Goal: Task Accomplishment & Management: Use online tool/utility

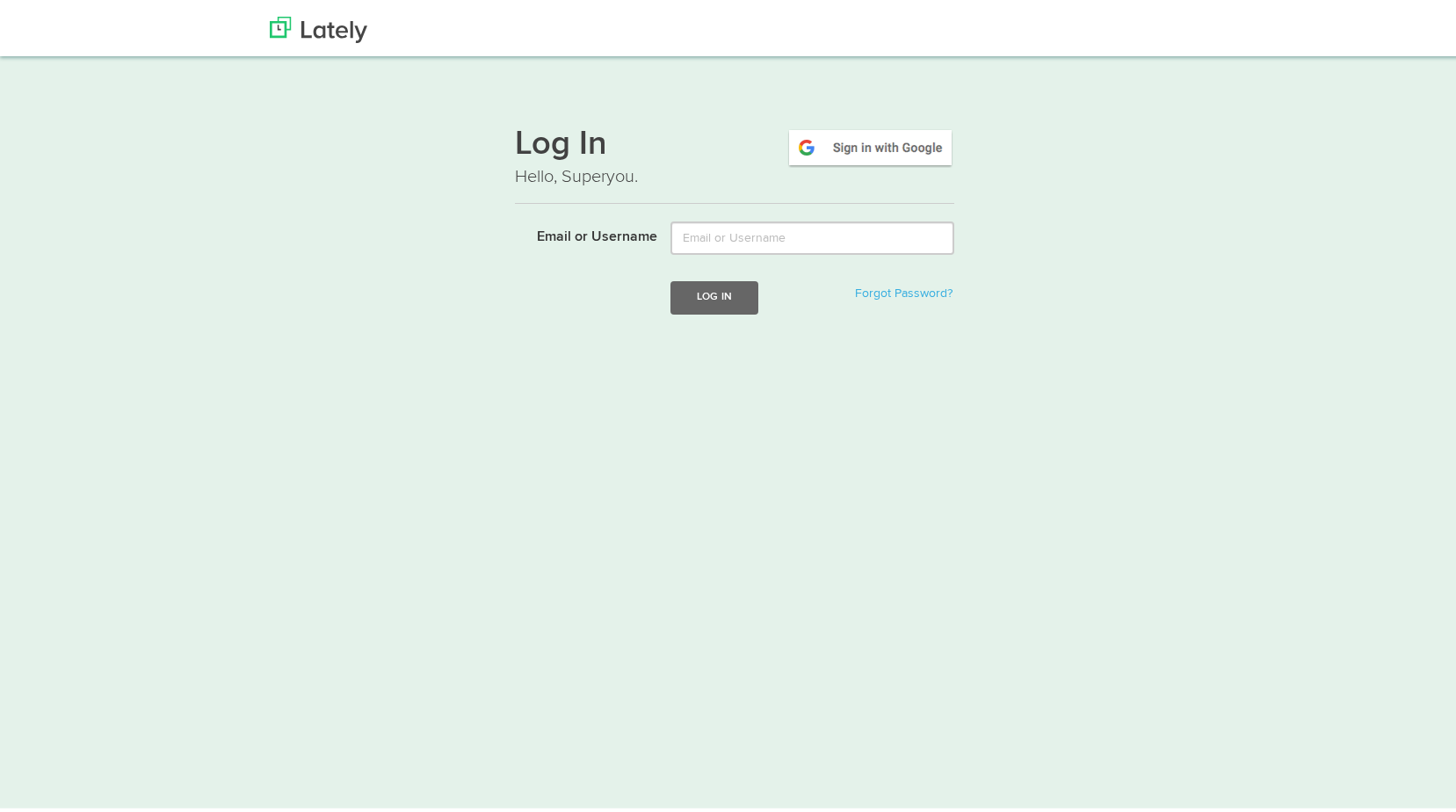
type input "david@floridariskpartners.com"
click at [714, 307] on button "Log In" at bounding box center [714, 294] width 87 height 32
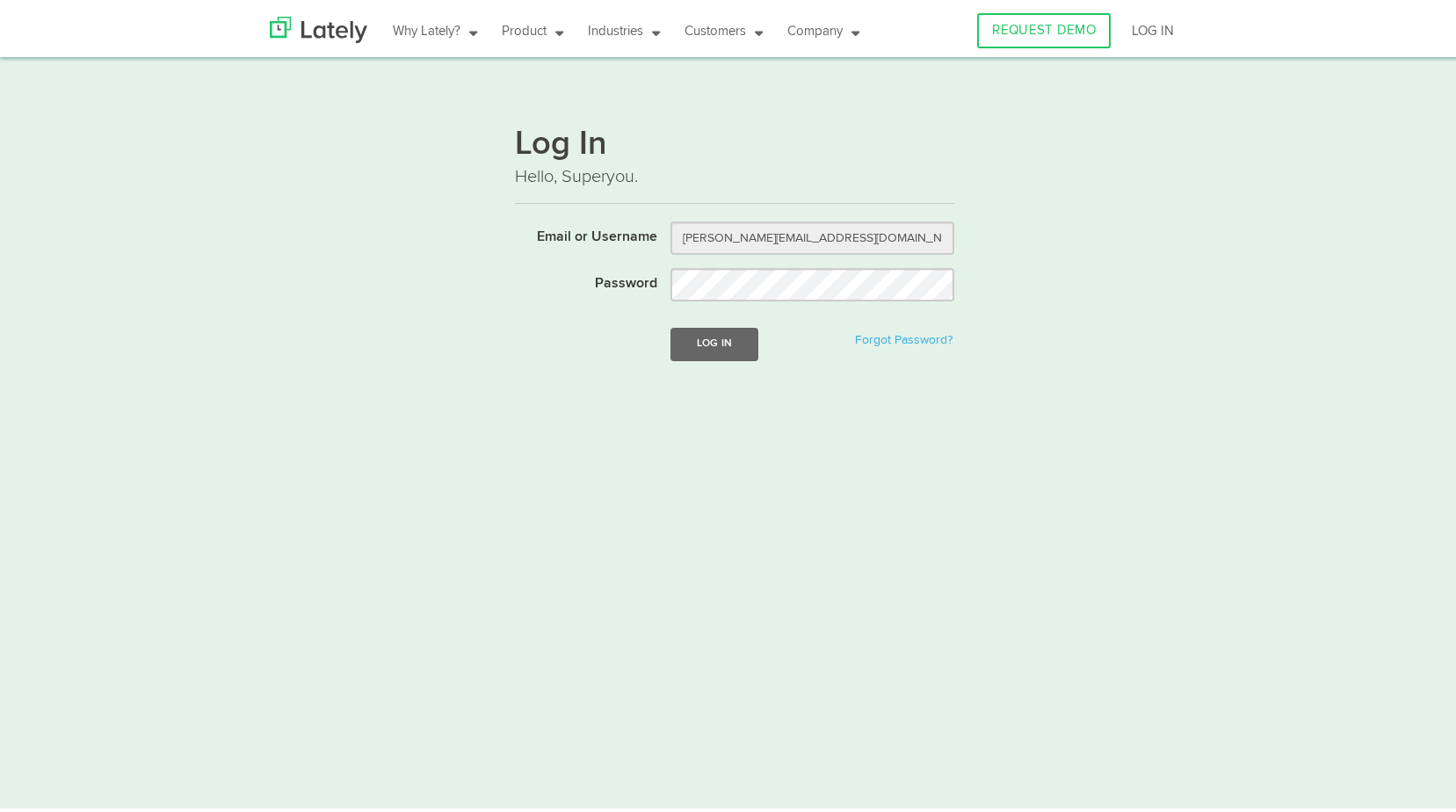
click at [718, 360] on form "Email or Username [PERSON_NAME][EMAIL_ADDRESS][DOMAIN_NAME] Password Log In For…" at bounding box center [734, 301] width 439 height 166
click at [722, 346] on button "Log In" at bounding box center [714, 341] width 87 height 32
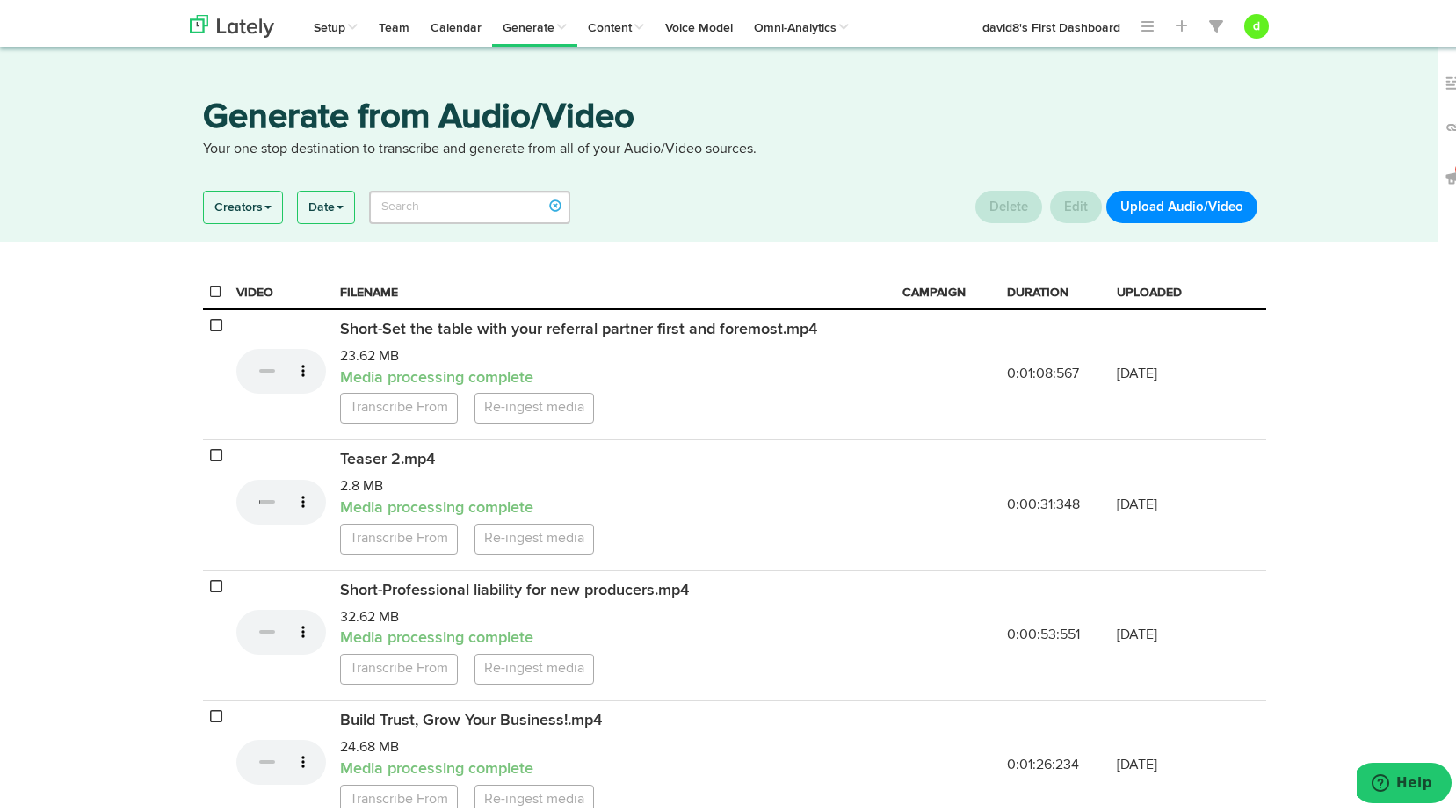
click at [1216, 200] on button "Upload Audio/Video" at bounding box center [1182, 204] width 151 height 32
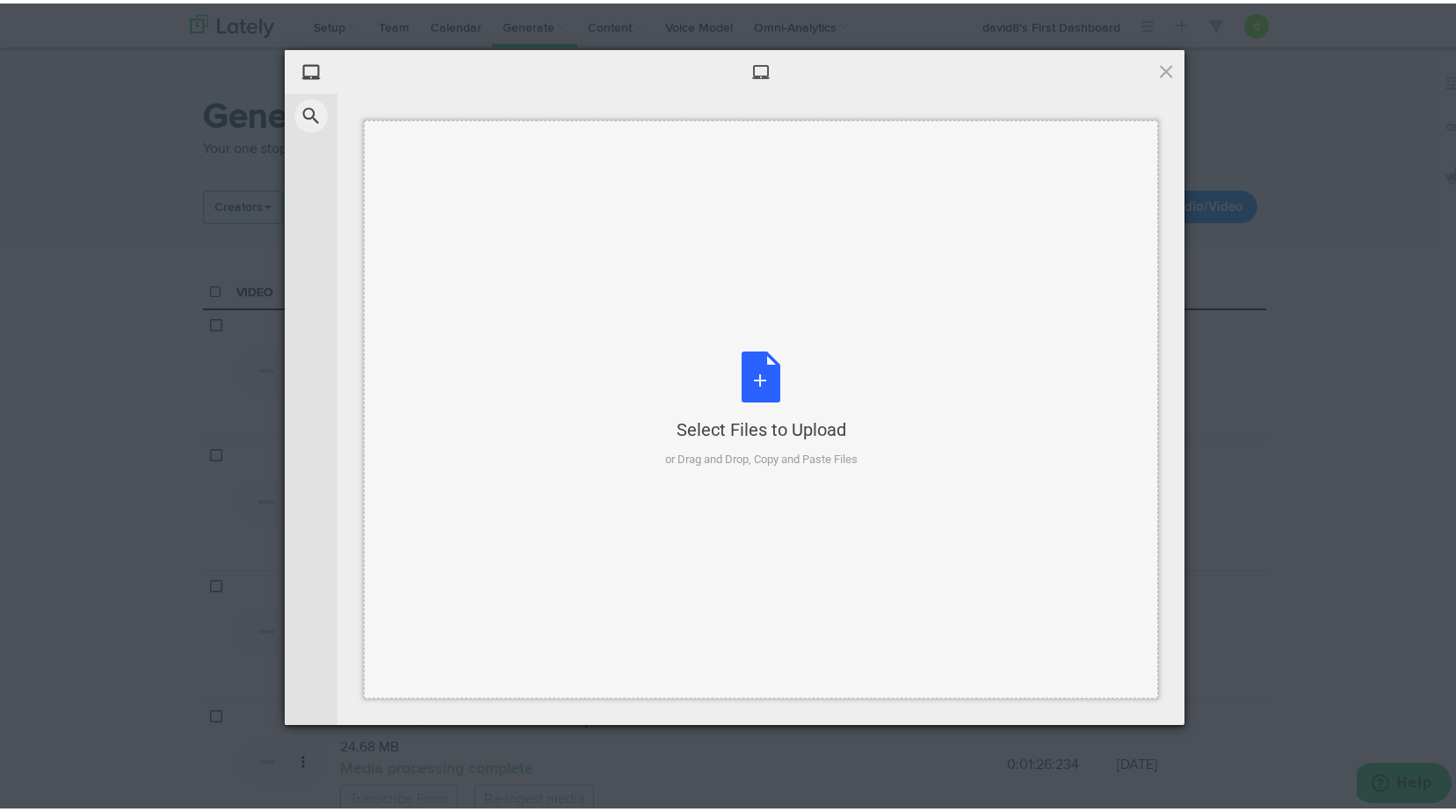
click at [749, 379] on div "Select Files to Upload or Drag and Drop, Copy and Paste Files" at bounding box center [761, 406] width 192 height 117
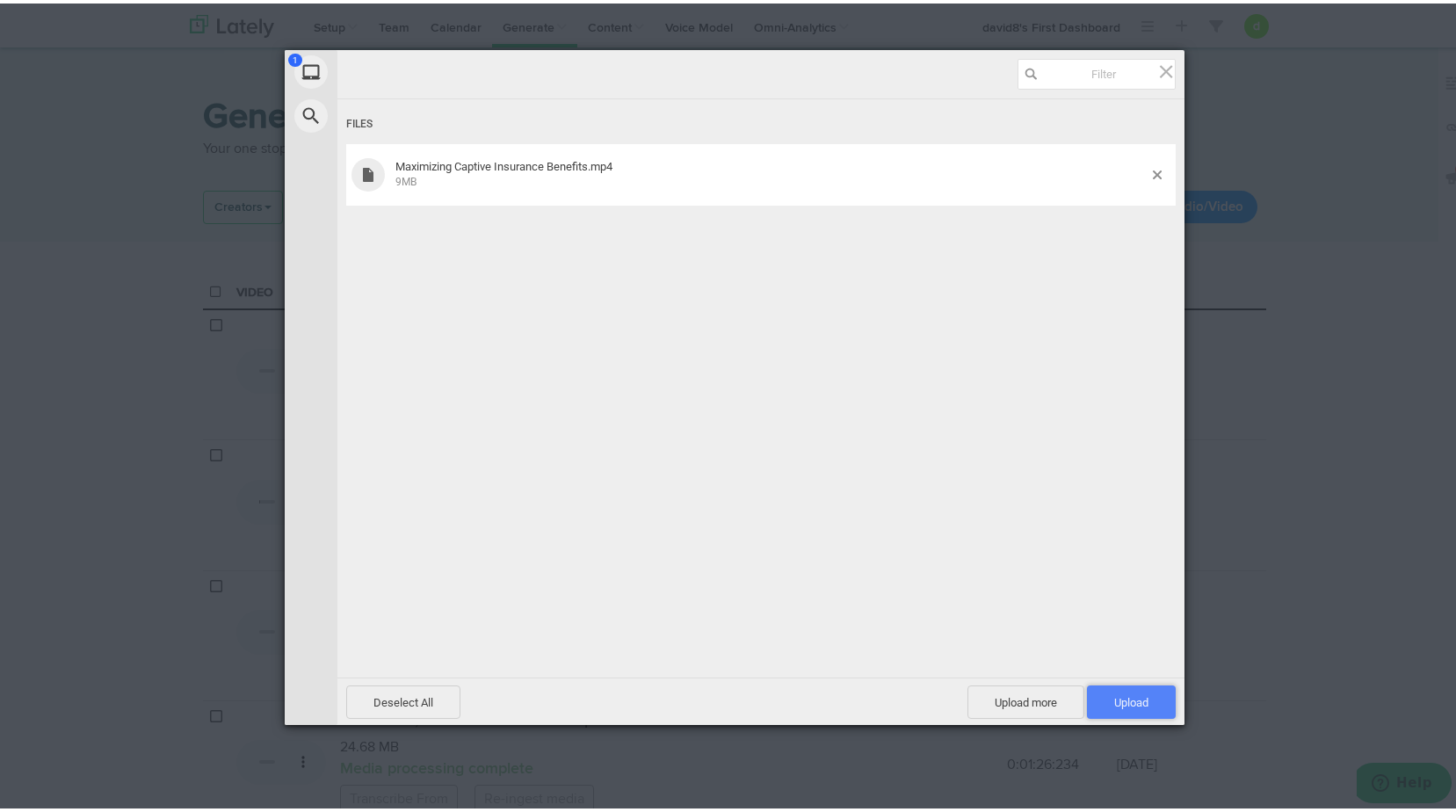
click at [1104, 709] on span "Upload 1" at bounding box center [1131, 698] width 88 height 33
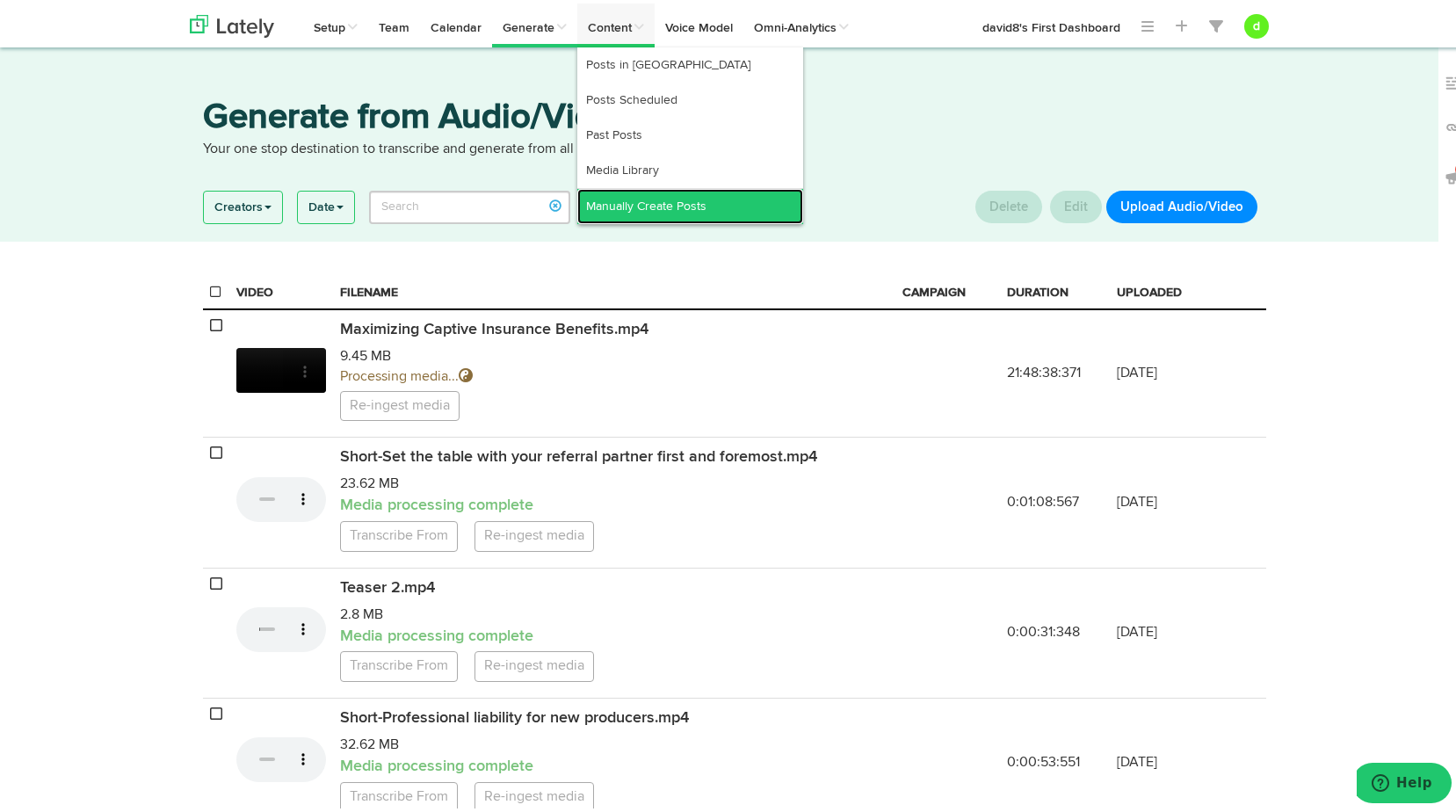
click at [639, 193] on link "Manually Create Posts" at bounding box center [690, 203] width 226 height 35
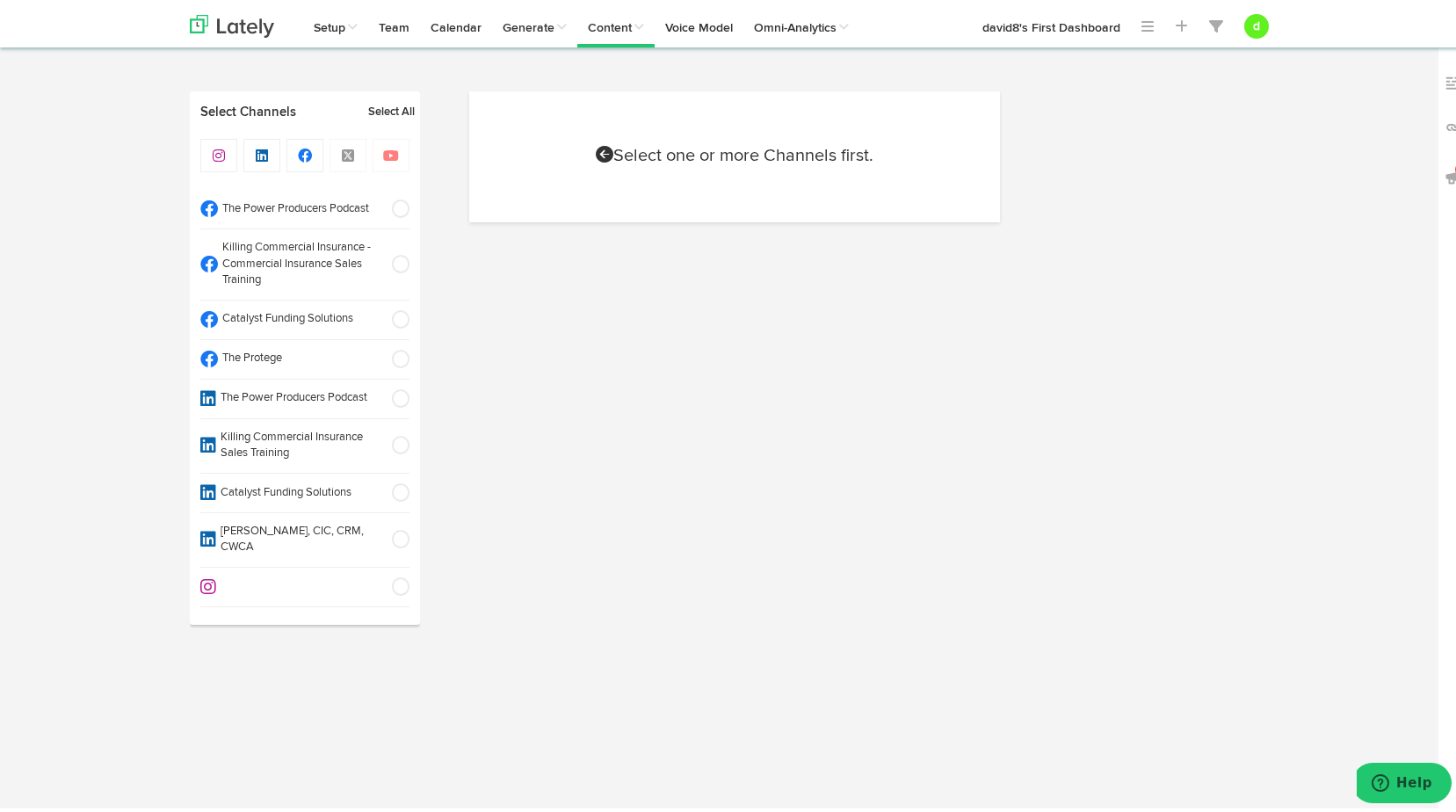
click at [385, 206] on span at bounding box center [395, 205] width 29 height 17
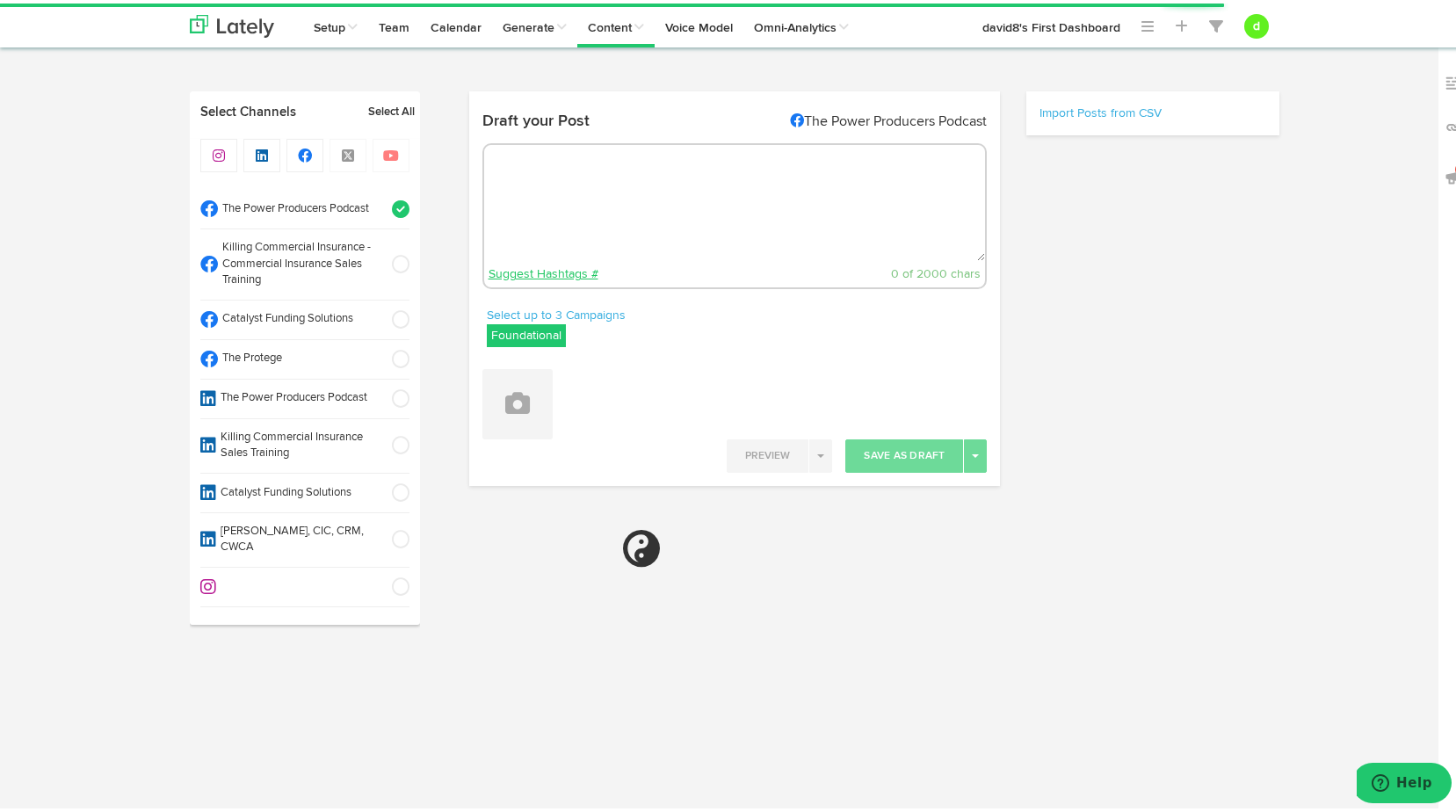
select select "2"
select select "48"
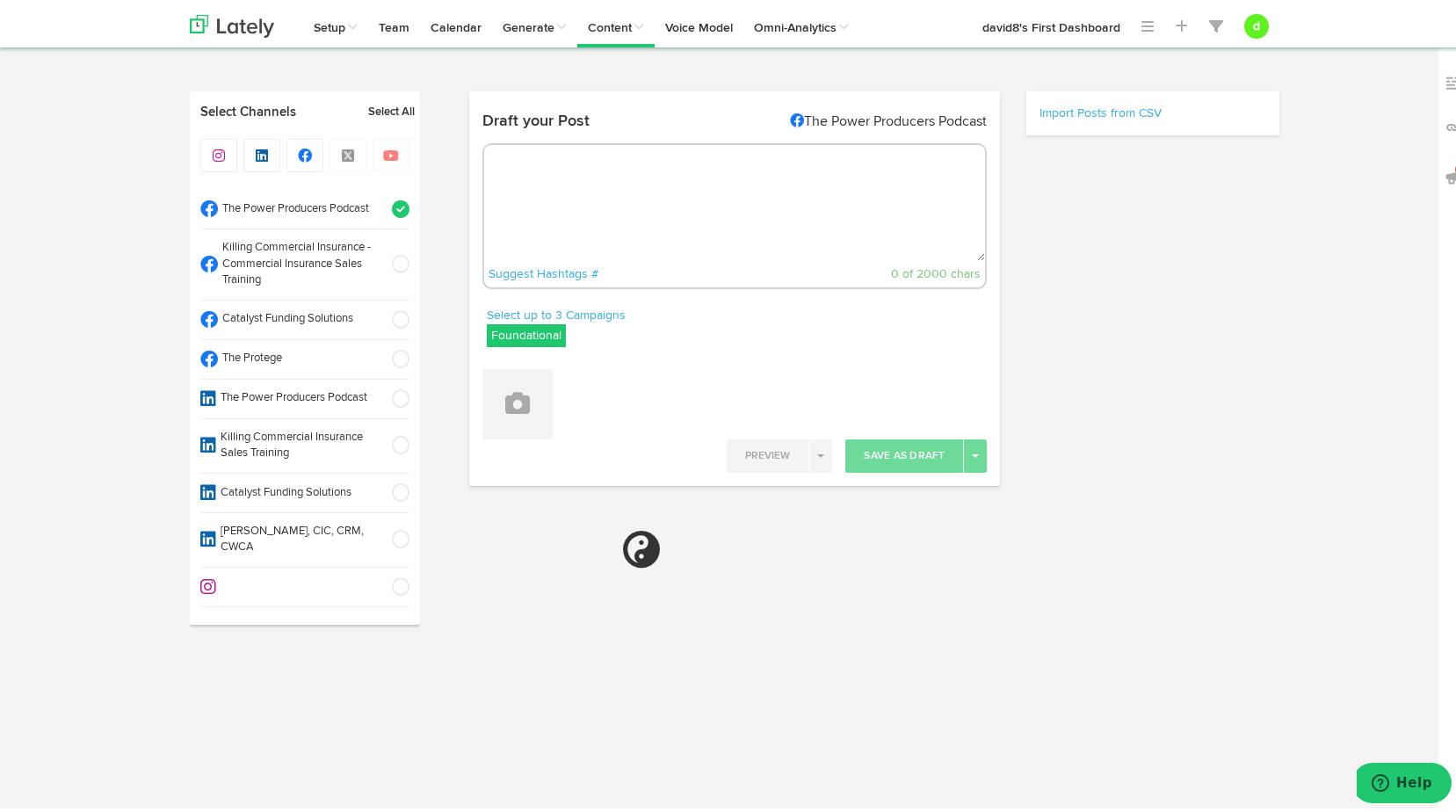
click at [536, 330] on label "Foundational" at bounding box center [527, 332] width 79 height 23
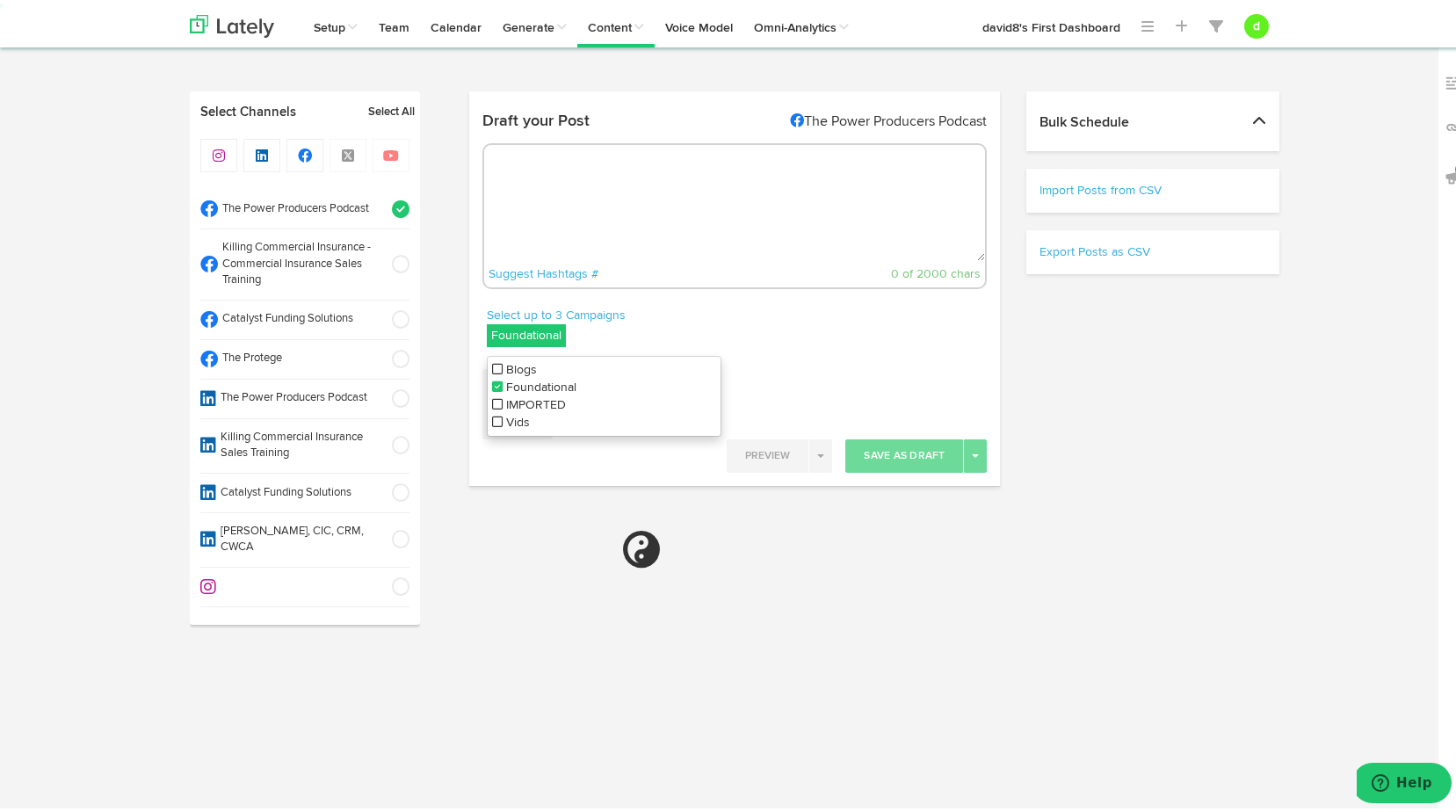
select select "11"
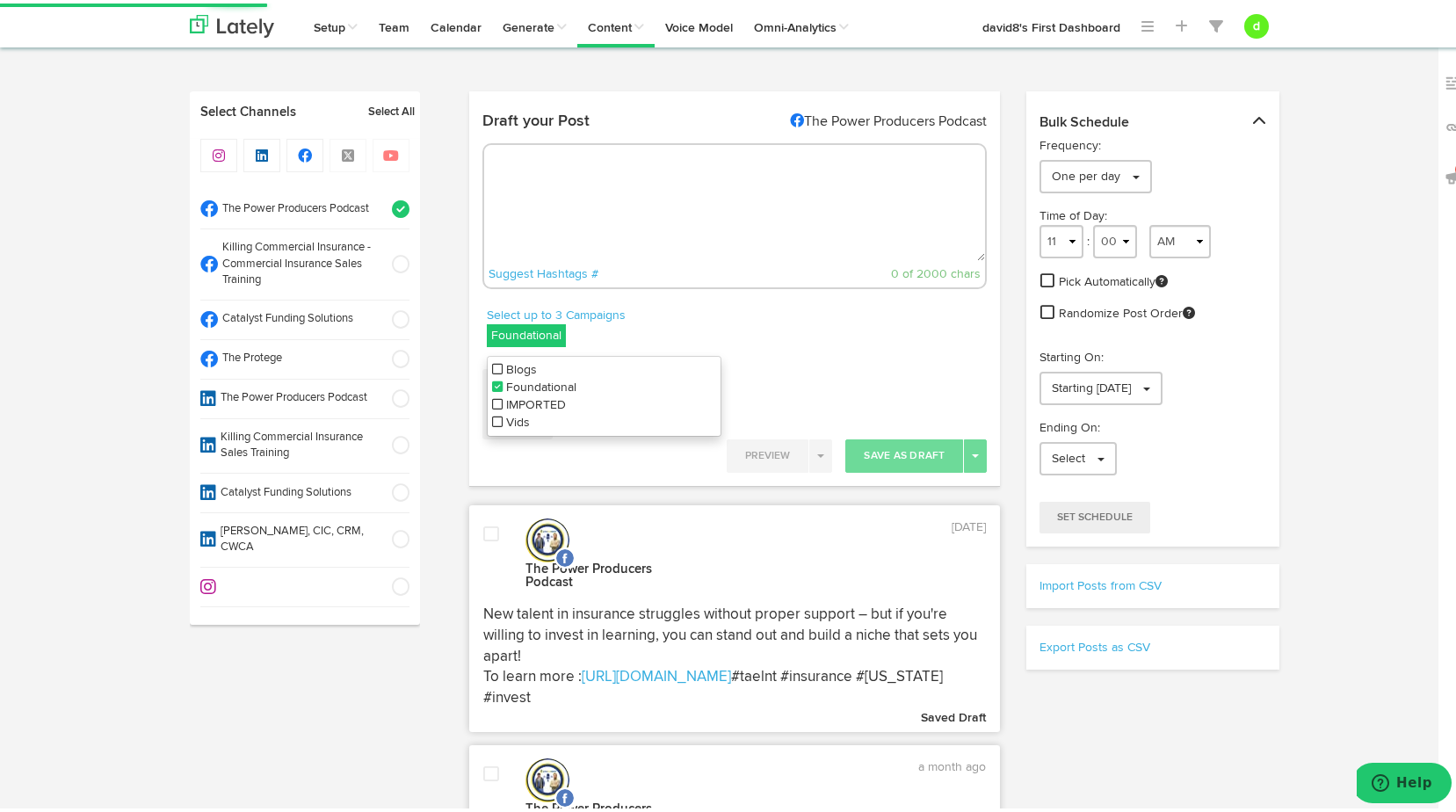
click at [492, 422] on icon at bounding box center [498, 418] width 11 height 13
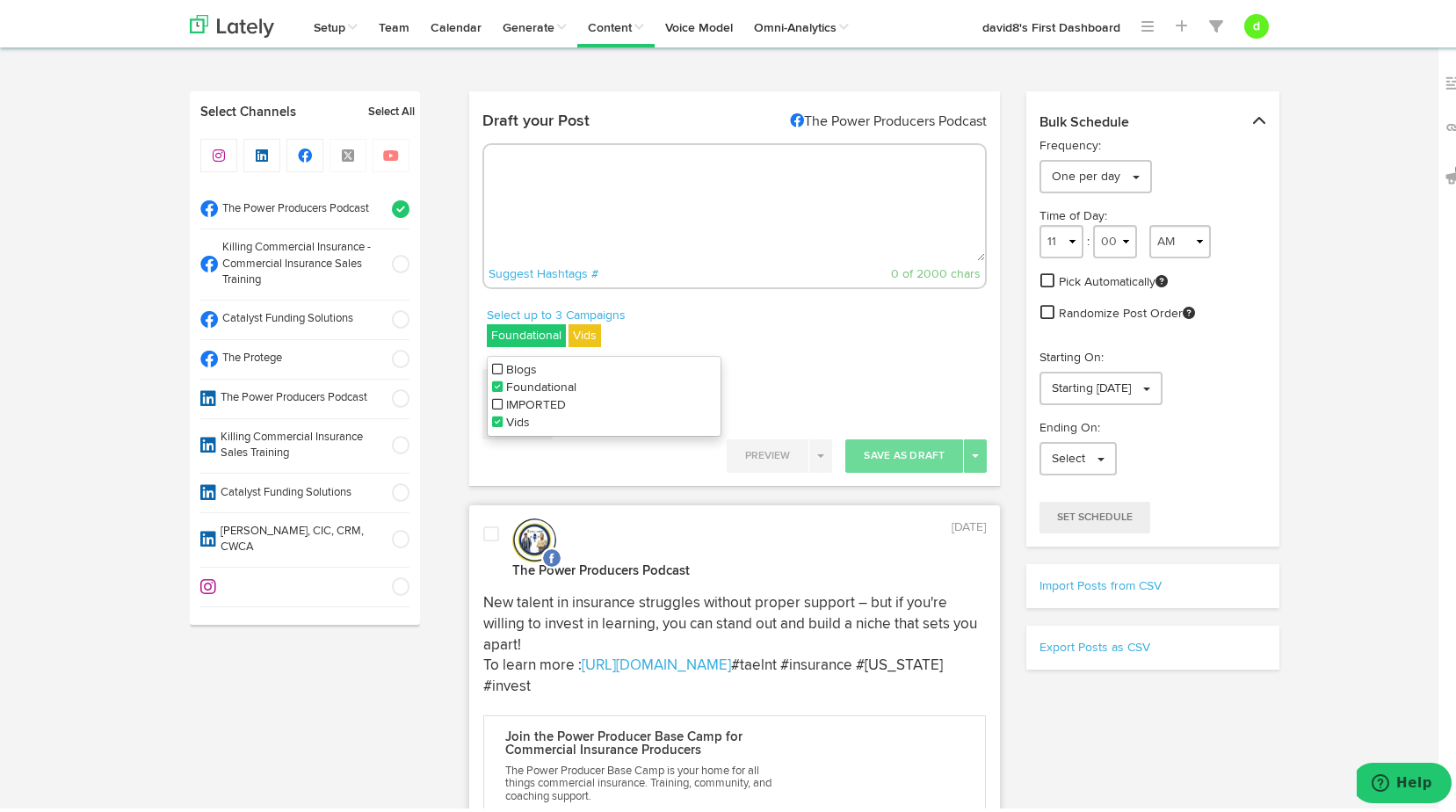
drag, startPoint x: 490, startPoint y: 384, endPoint x: 588, endPoint y: 356, distance: 101.9
click at [492, 384] on icon at bounding box center [498, 383] width 11 height 13
click at [722, 321] on div "Select up to 3 Campaigns Vids Blogs Foundational IMPORTED Vids" at bounding box center [602, 327] width 265 height 50
click at [510, 406] on icon at bounding box center [517, 399] width 24 height 24
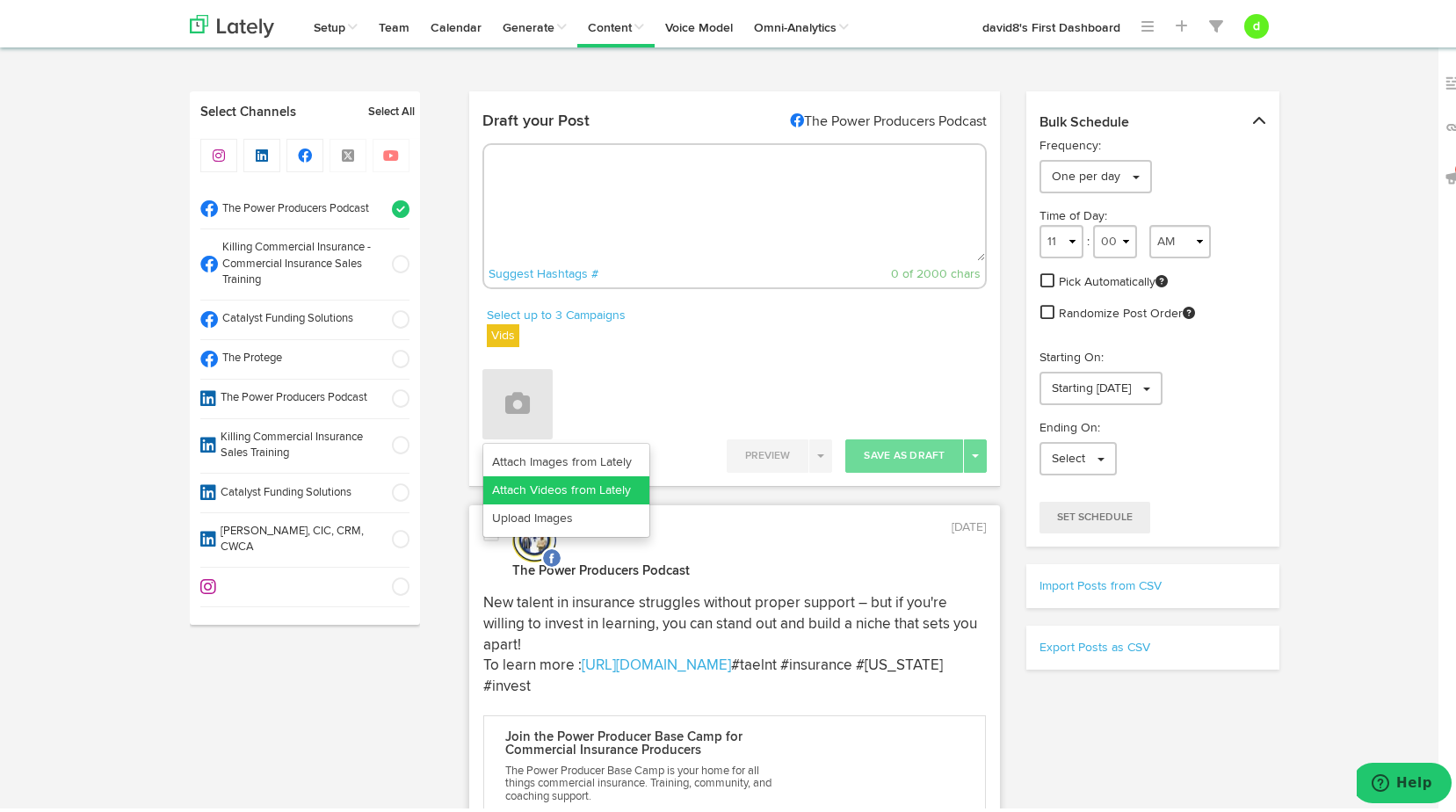
click at [545, 489] on link "Attach Videos from Lately" at bounding box center [566, 486] width 166 height 28
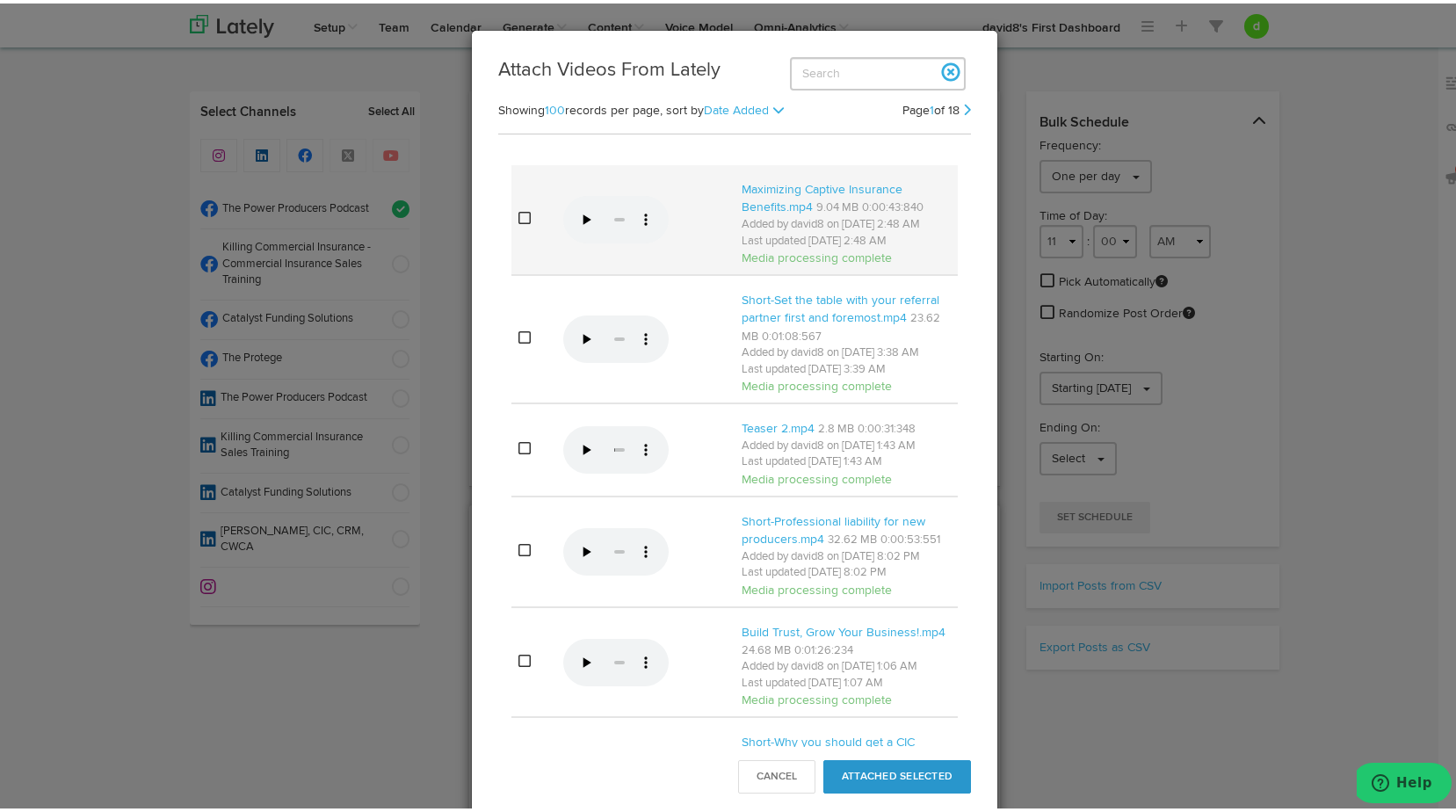
click at [518, 222] on icon at bounding box center [525, 214] width 13 height 14
click at [909, 768] on button "Attached Selected" at bounding box center [897, 772] width 148 height 33
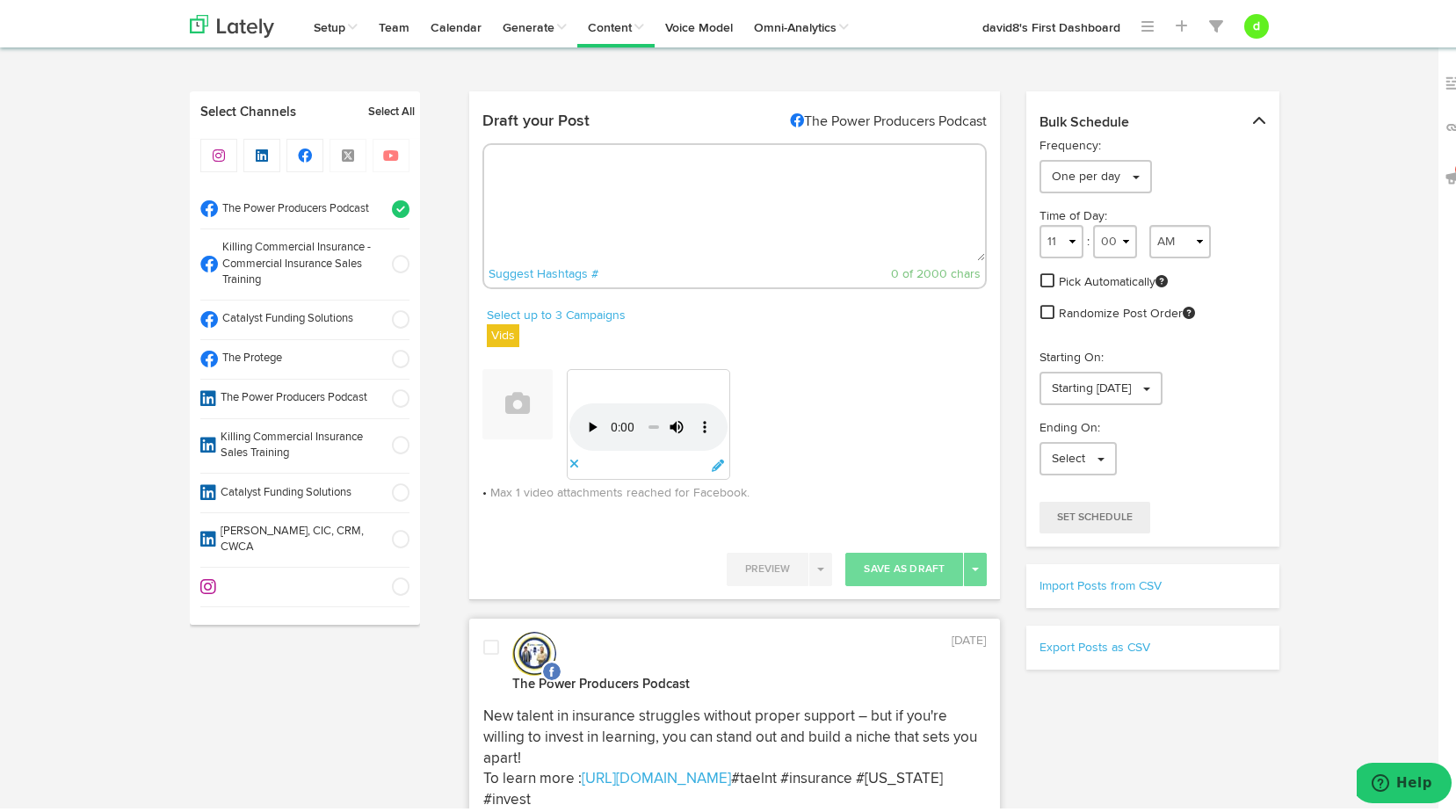
click at [608, 174] on textarea at bounding box center [735, 199] width 502 height 116
paste textarea ""Don’t wait until the last minute—start client conversations early with insight…"
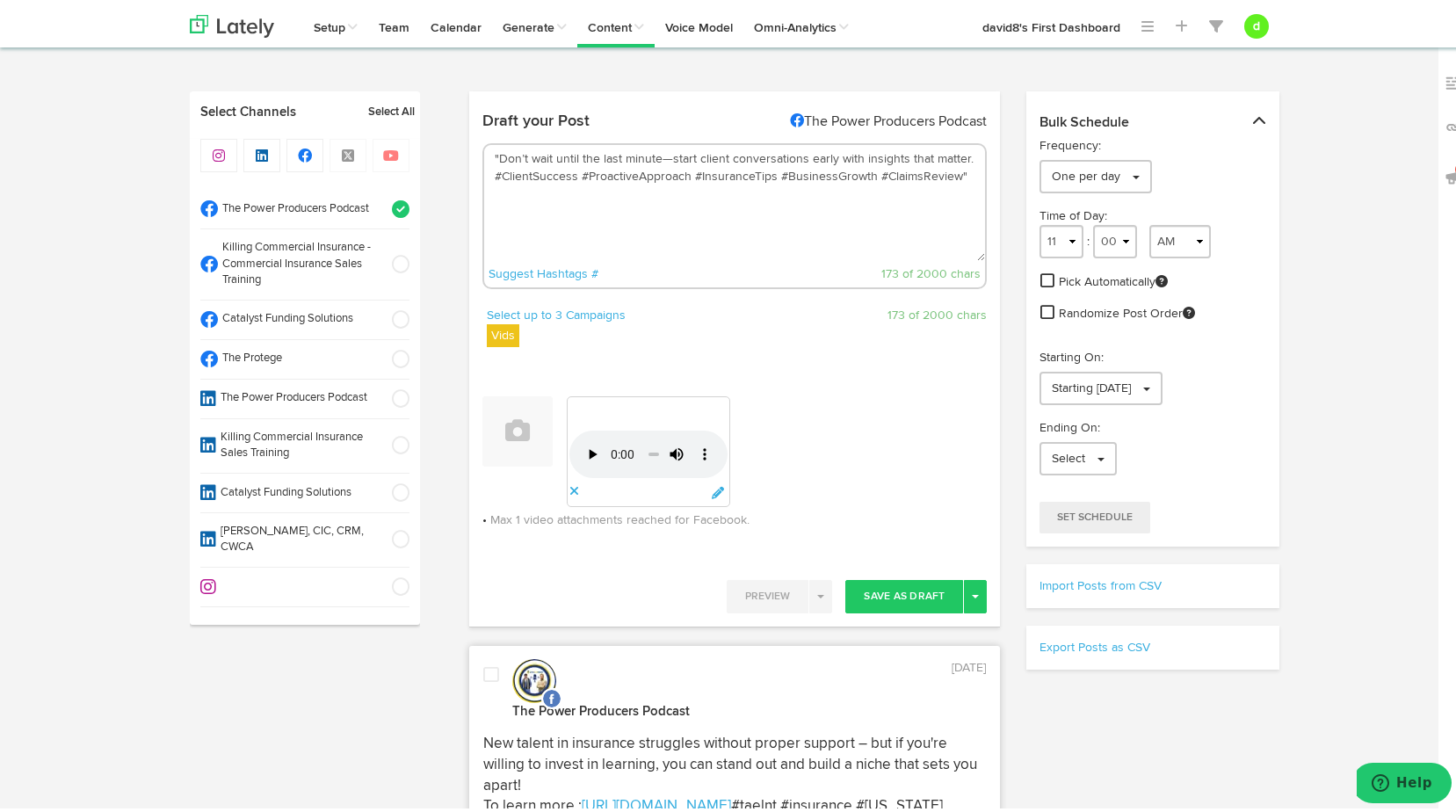
click at [490, 155] on textarea ""Don’t wait until the last minute—start client conversations early with insight…" at bounding box center [735, 199] width 502 height 116
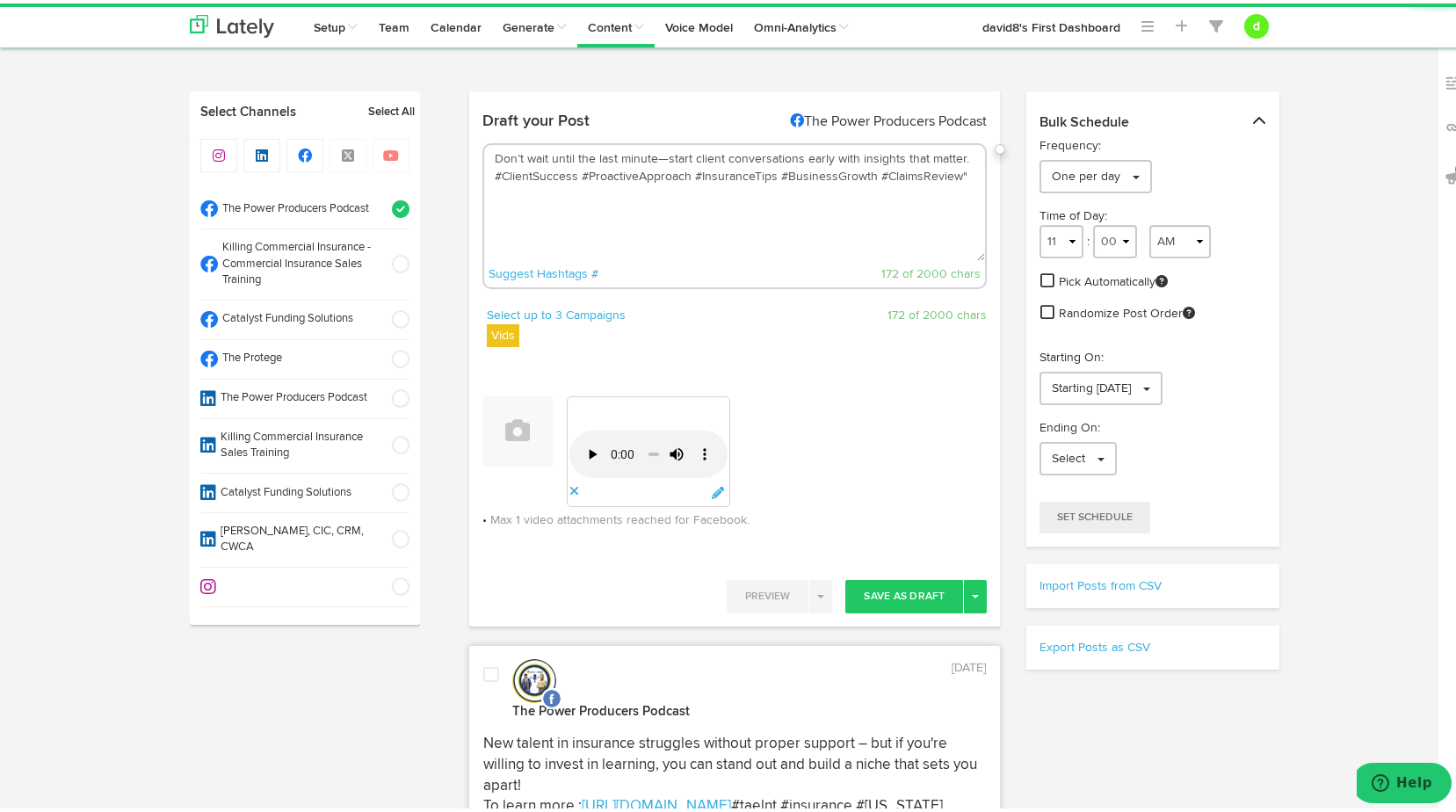
click at [958, 171] on textarea "Don’t wait until the last minute—start client conversations early with insights…" at bounding box center [735, 199] width 502 height 116
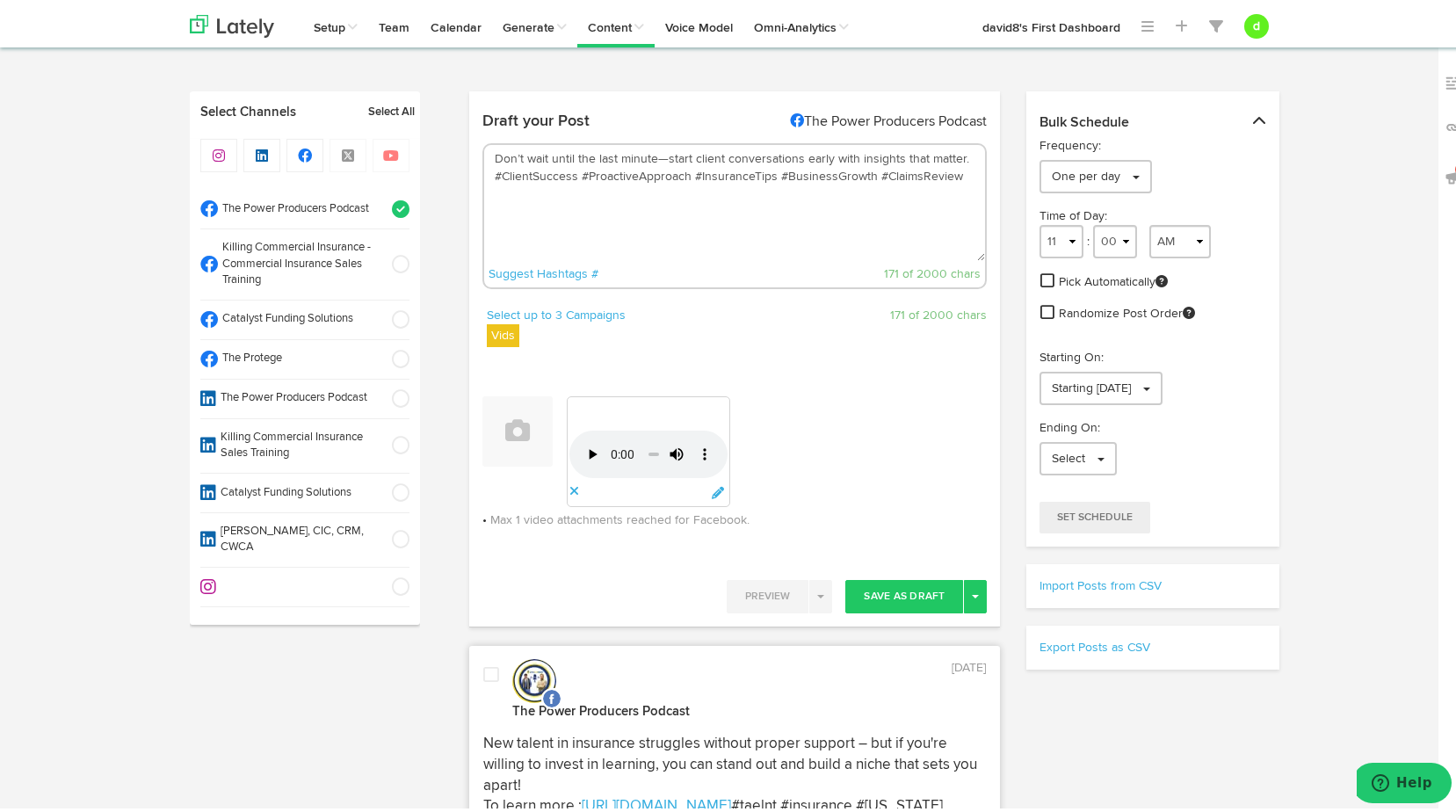
click at [491, 170] on textarea "Don’t wait until the last minute—start client conversations early with insights…" at bounding box center [735, 199] width 502 height 116
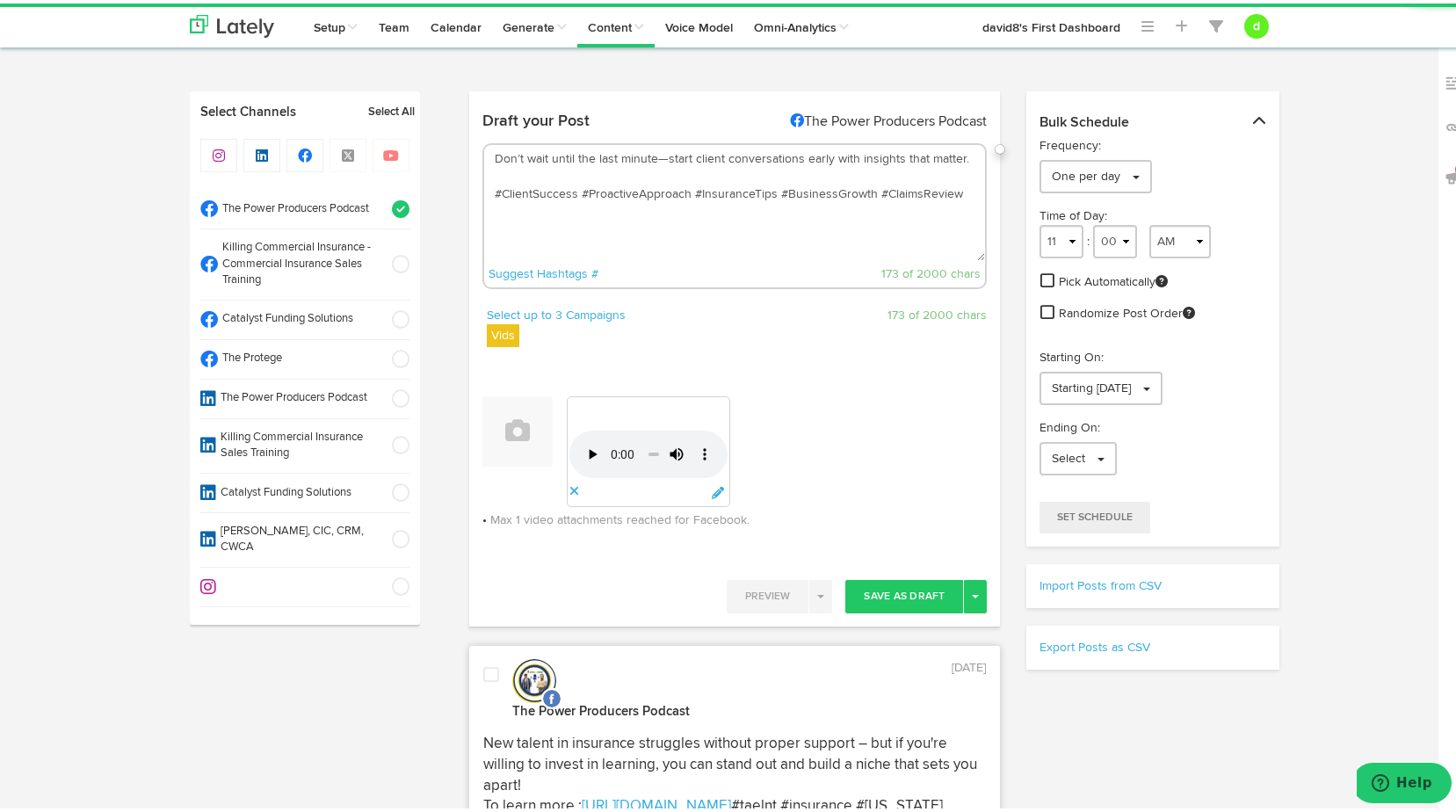
click at [490, 172] on textarea "Don’t wait until the last minute—start client conversations early with insights…" at bounding box center [735, 199] width 502 height 116
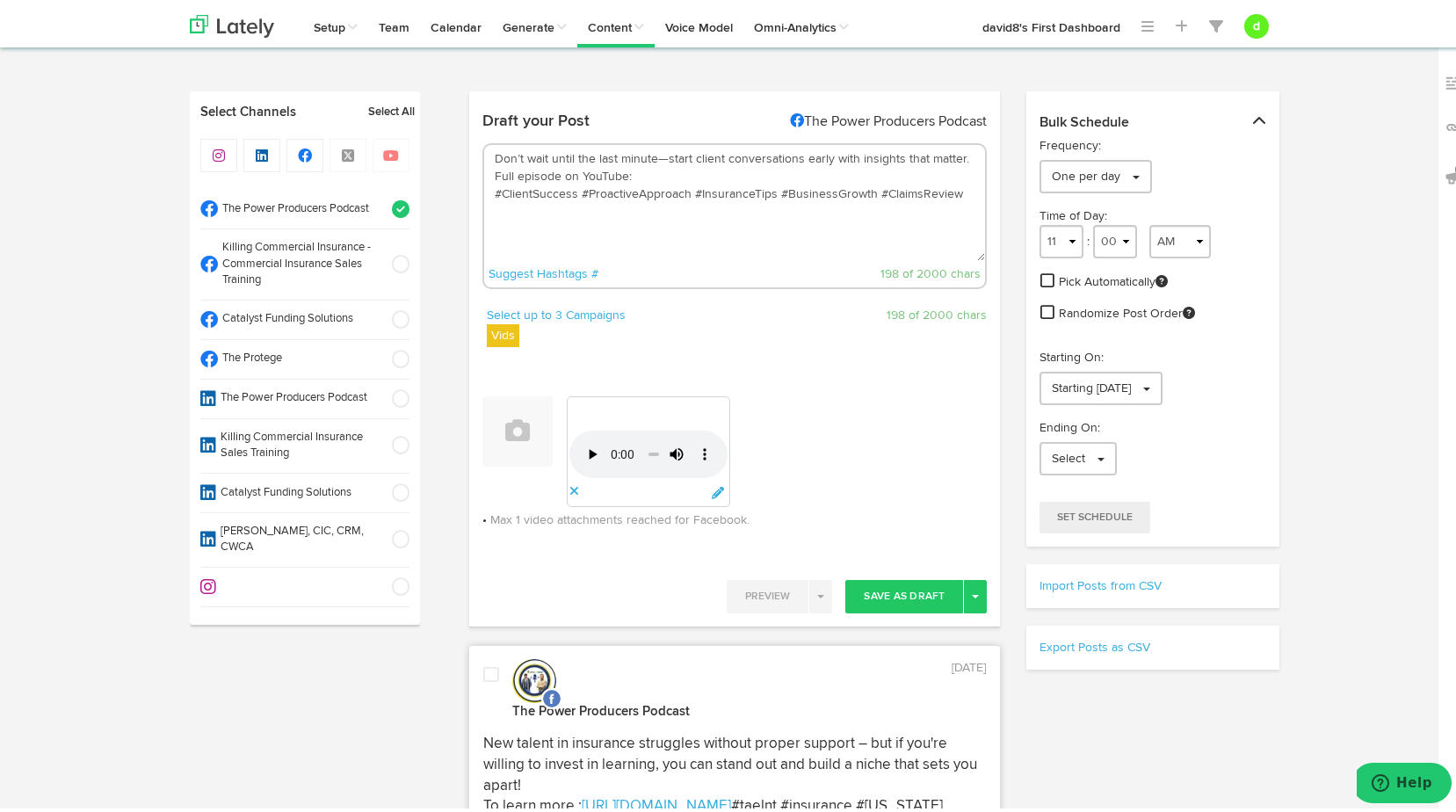
paste textarea "[URL][DOMAIN_NAME]"
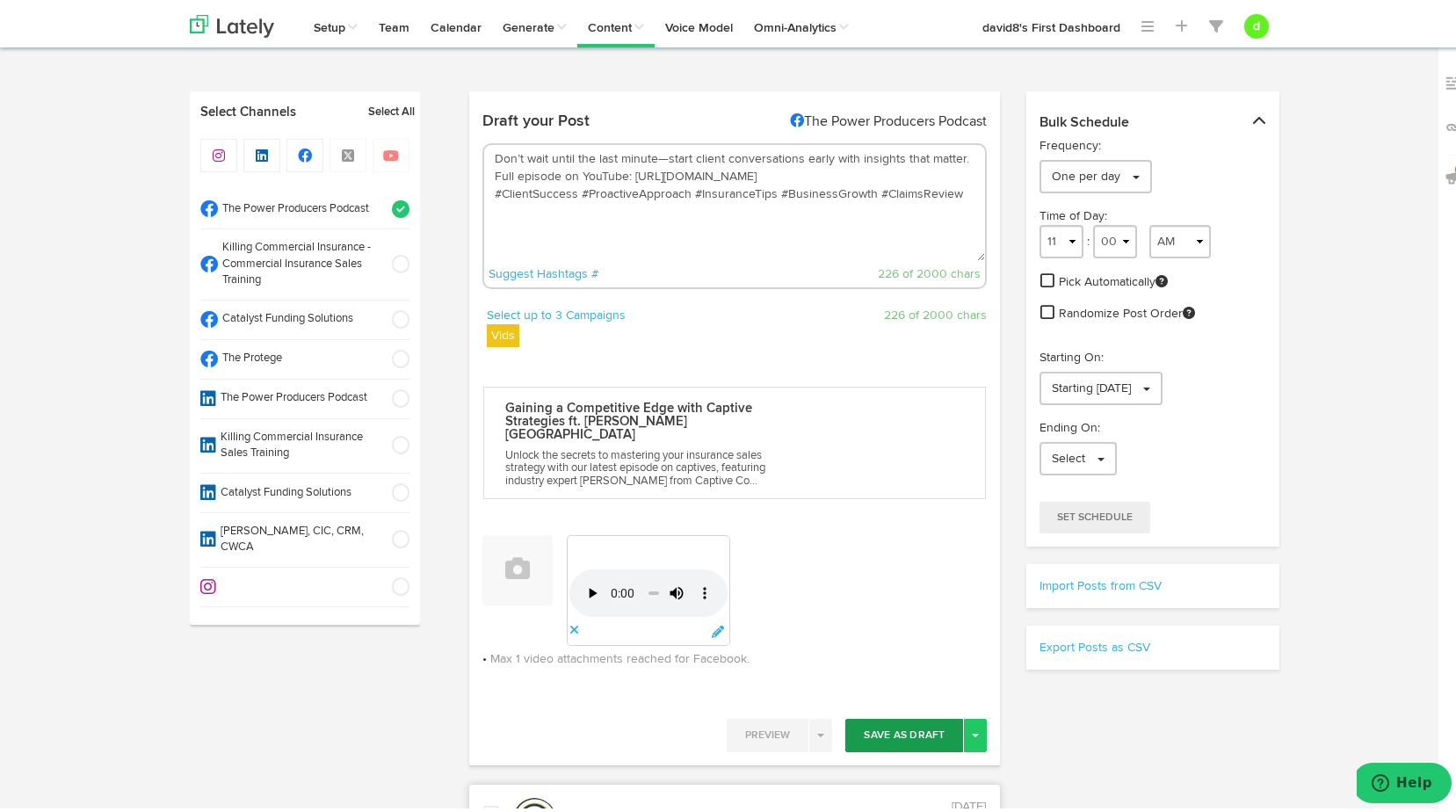
type textarea "Don’t wait until the last minute—start client conversations early with insights…"
click at [872, 715] on button "Save As Draft" at bounding box center [904, 731] width 118 height 33
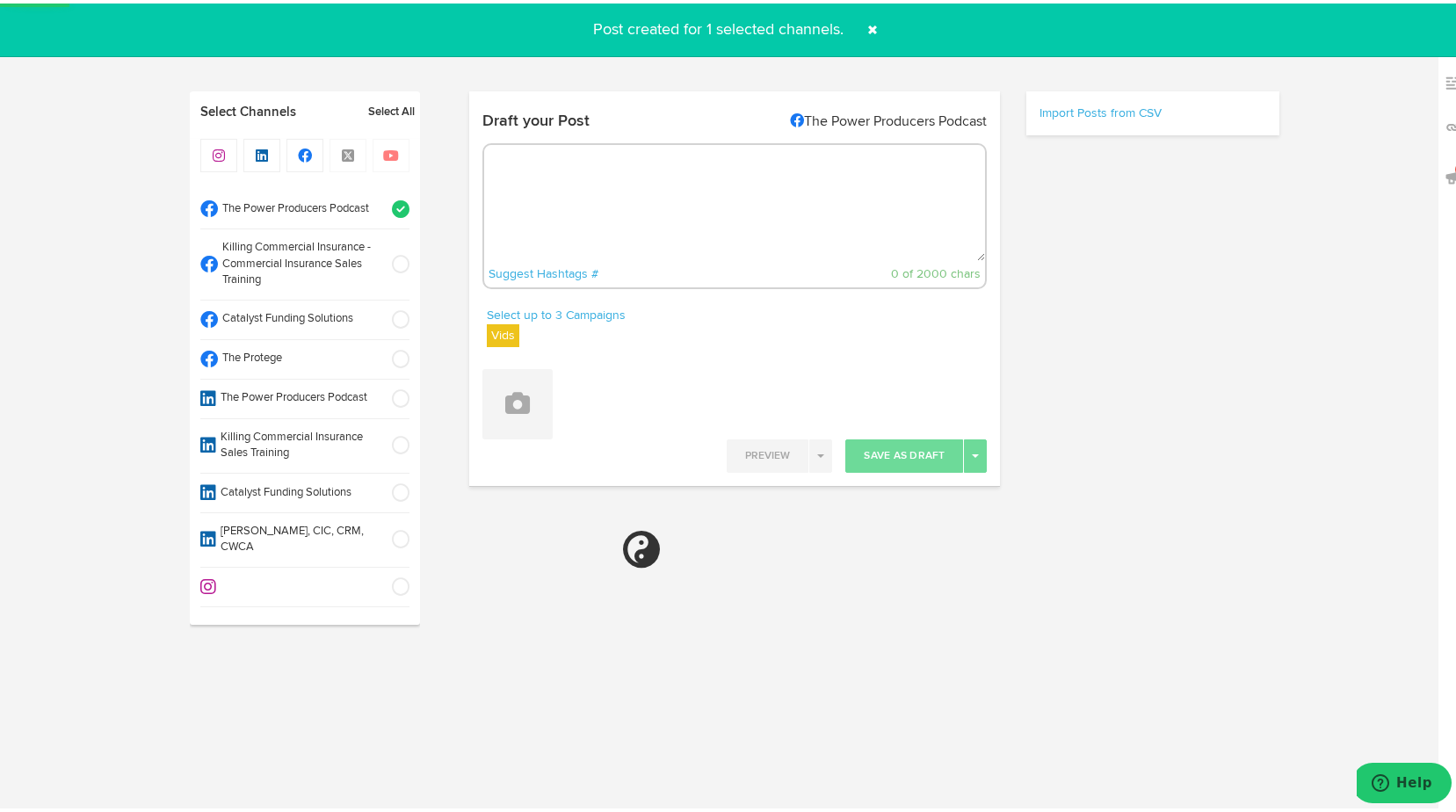
select select "11"
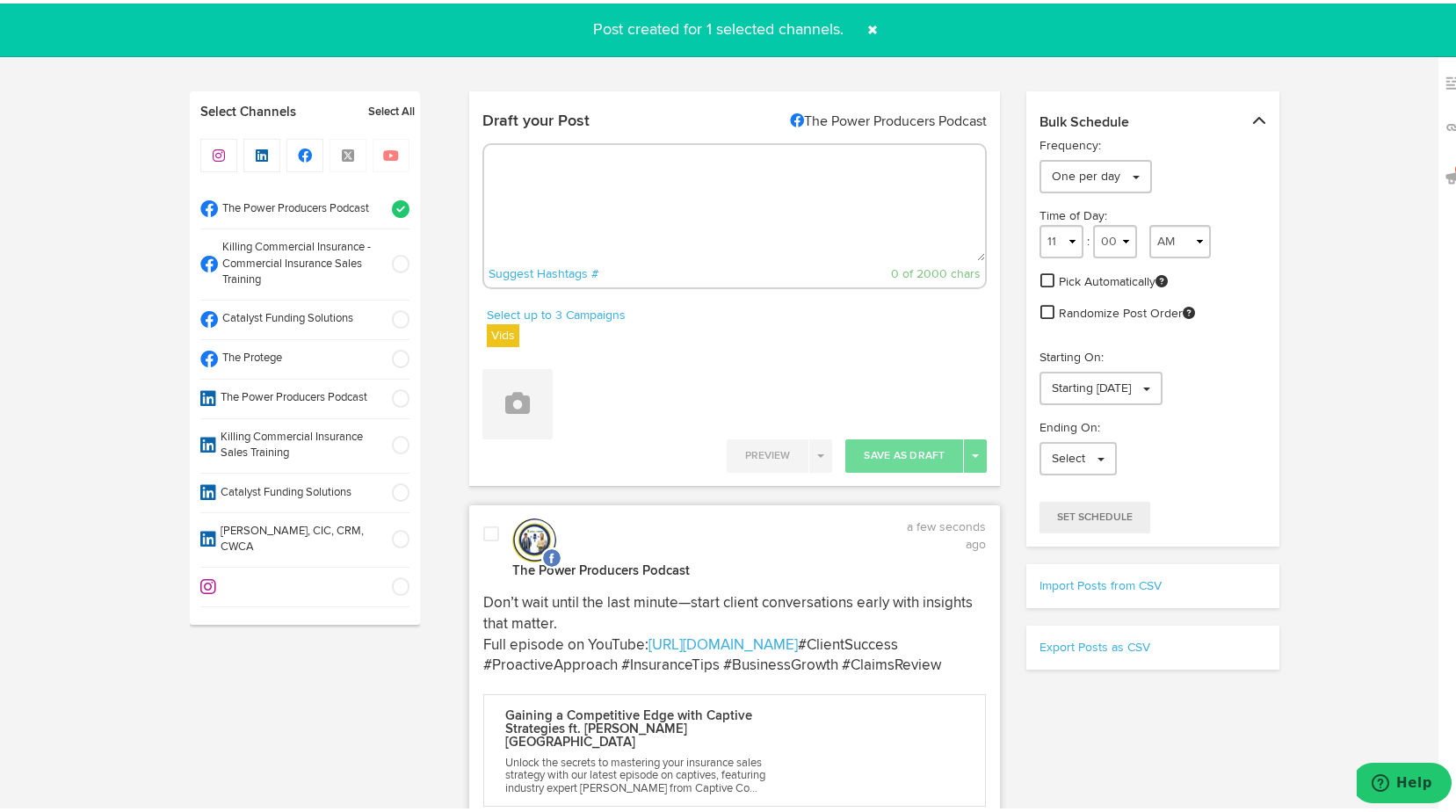
click at [484, 535] on span at bounding box center [491, 530] width 16 height 17
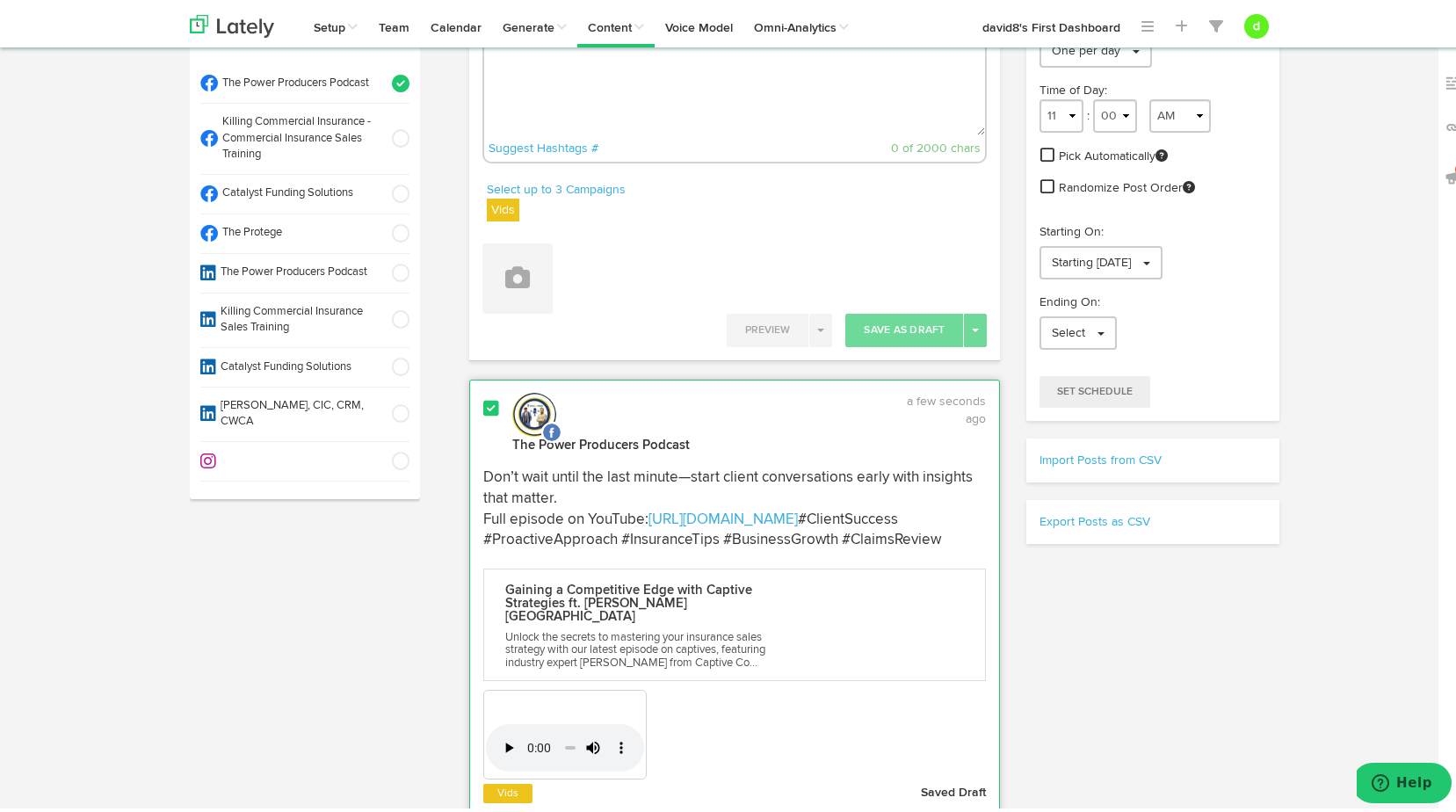
scroll to position [263, 0]
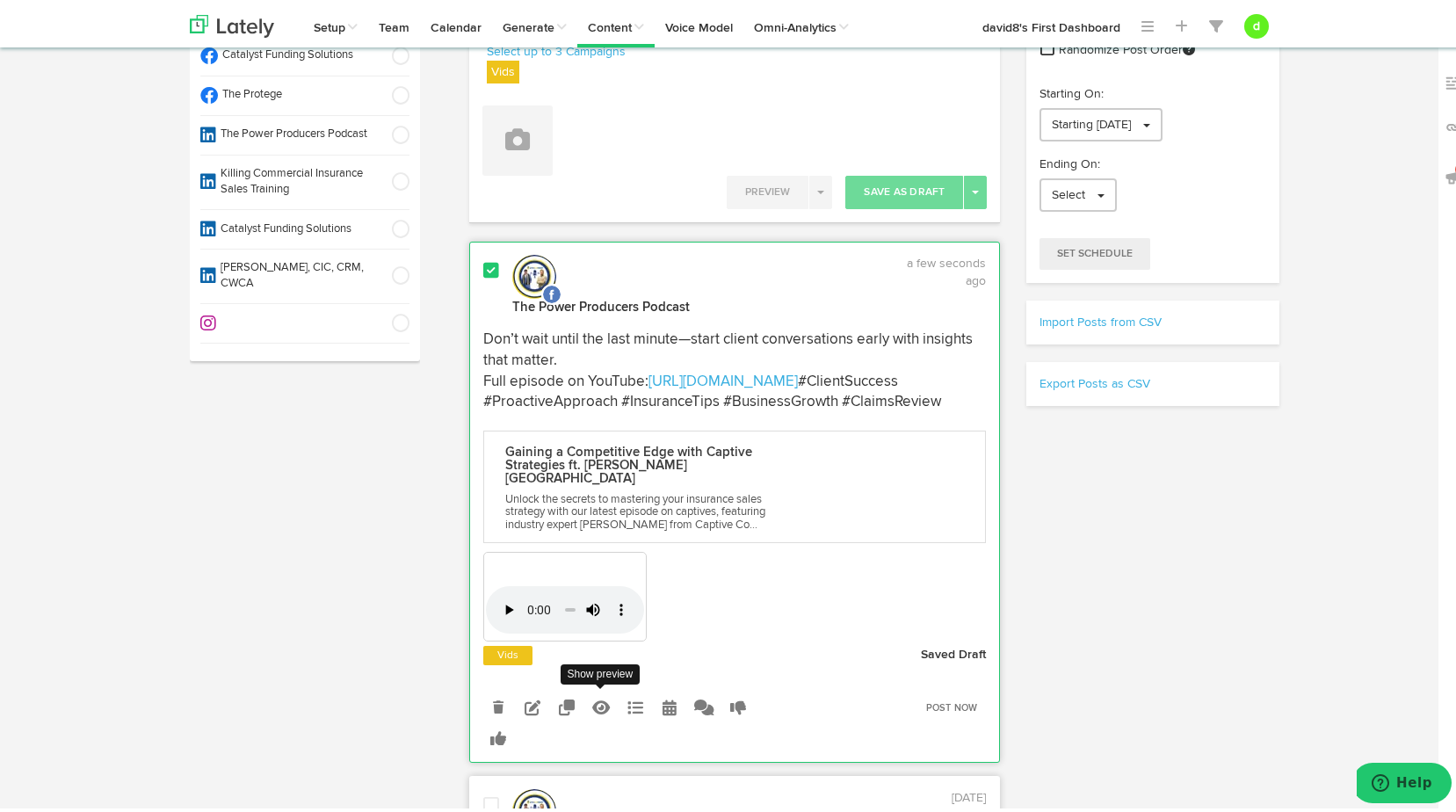
click at [597, 705] on icon at bounding box center [600, 704] width 17 height 16
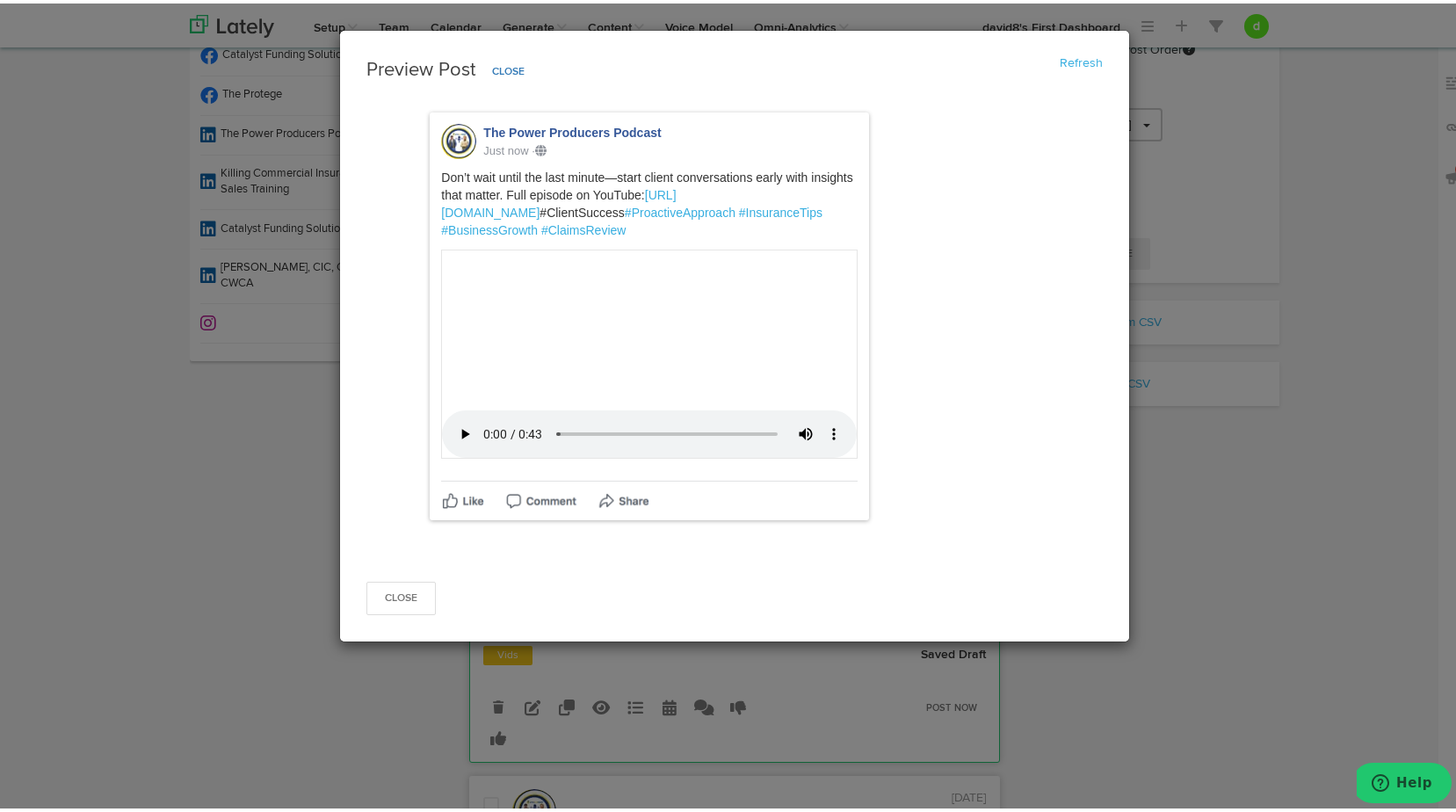
scroll to position [387, 0]
click at [383, 611] on button "Close" at bounding box center [400, 594] width 69 height 33
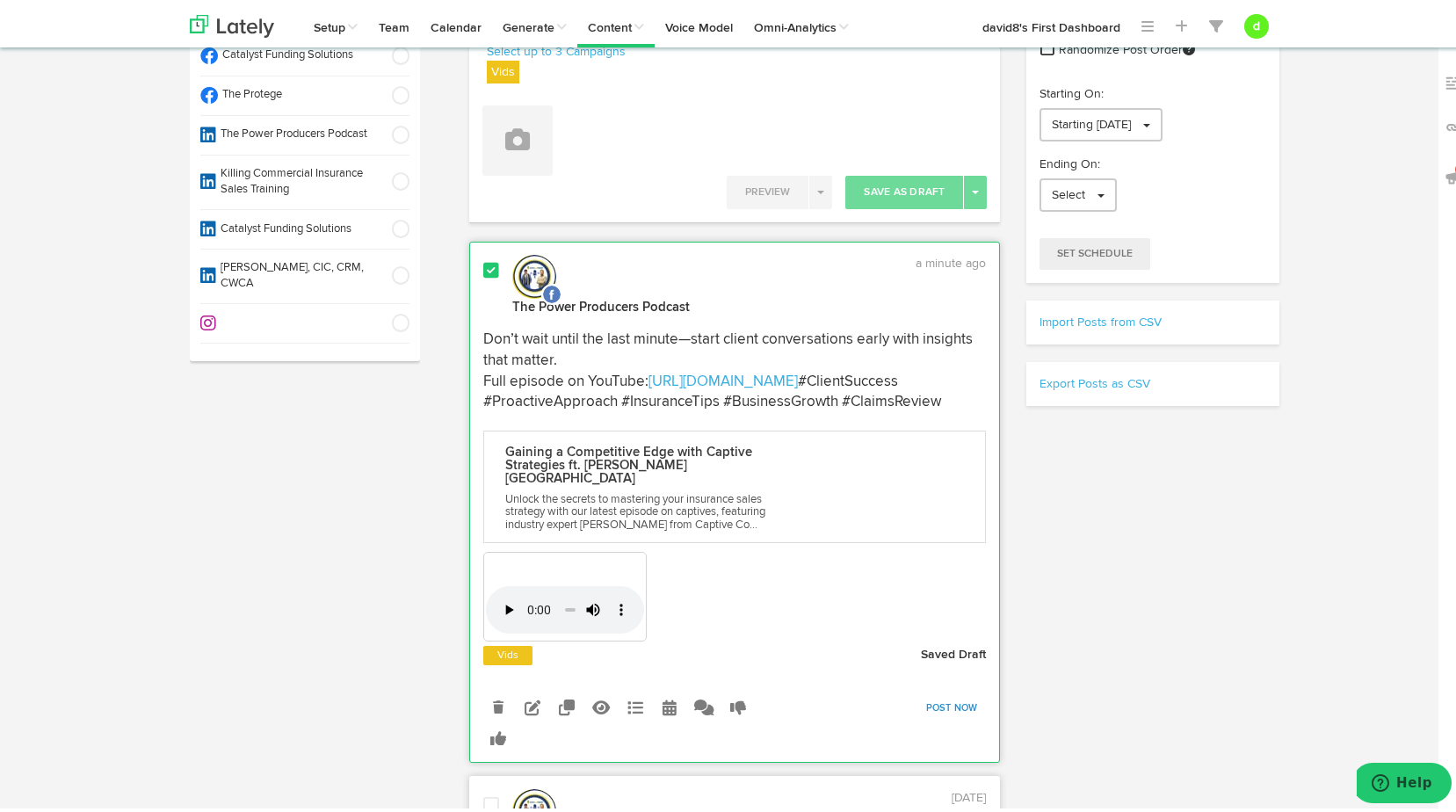
click at [944, 706] on link "Post Now" at bounding box center [952, 704] width 69 height 24
